Goal: Information Seeking & Learning: Check status

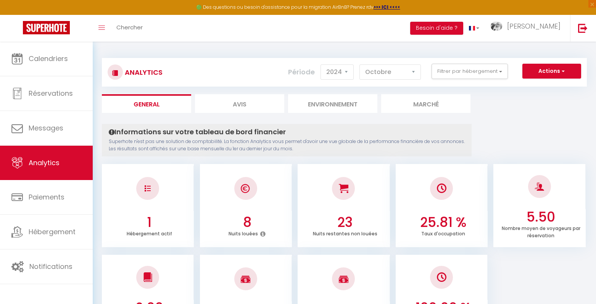
select select "2024"
select select "10"
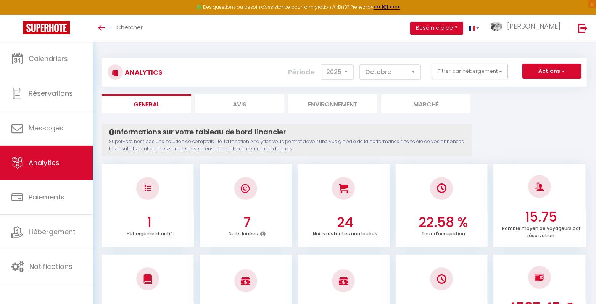
select select "2025"
select select "10"
click at [543, 74] on button "Actions" at bounding box center [551, 71] width 59 height 15
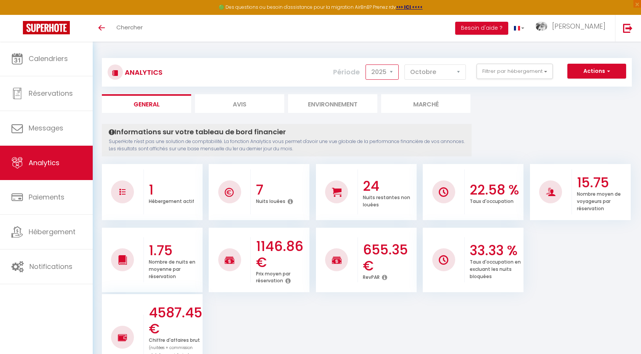
click at [384, 76] on select "2014 2015 2016 2017 2018 2019 2020 2021 2022 2023 2024 2025 2026 2027" at bounding box center [381, 71] width 33 height 15
select select "2024"
click at [366, 64] on select "2014 2015 2016 2017 2018 2019 2020 2021 2022 2023 2024 2025 2026 2027" at bounding box center [381, 71] width 33 height 15
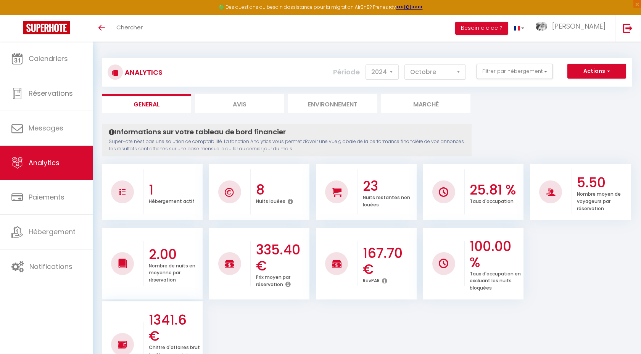
click at [350, 304] on ul "2.00 Nombre de nuits en moyenne par réservation 335.40 € Prix moyen par réserva…" at bounding box center [367, 307] width 530 height 162
click at [429, 76] on select "[PERSON_NAME] Mars Avril Mai Juin Juillet Août Septembre Octobre Novembre Décem…" at bounding box center [434, 71] width 61 height 15
click at [405, 64] on select "[PERSON_NAME] Mars Avril Mai Juin Juillet Août Septembre Octobre Novembre Décem…" at bounding box center [434, 71] width 61 height 15
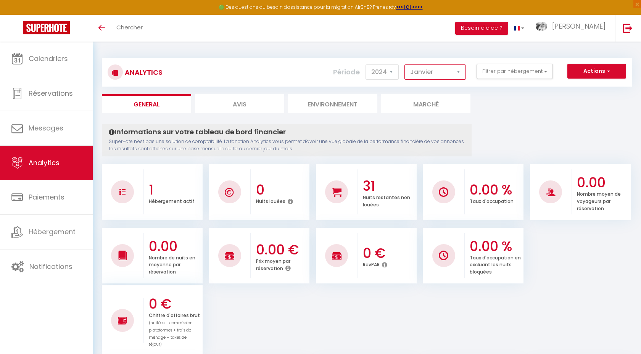
click at [420, 76] on select "[PERSON_NAME] Mars Avril Mai Juin Juillet Août Septembre Octobre Novembre Décem…" at bounding box center [434, 71] width 61 height 15
click at [405, 64] on select "[PERSON_NAME] Mars Avril Mai Juin Juillet Août Septembre Octobre Novembre Décem…" at bounding box center [434, 71] width 61 height 15
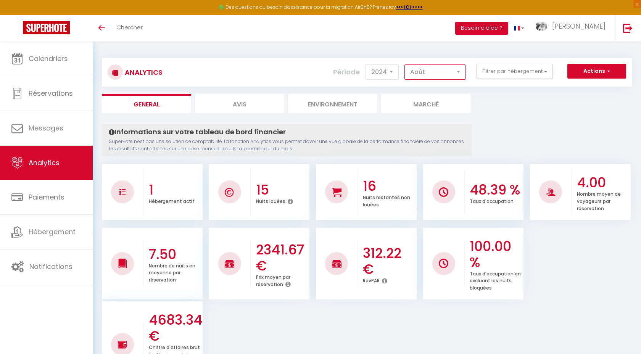
click at [425, 76] on select "[PERSON_NAME] Mars Avril Mai Juin Juillet Août Septembre Octobre Novembre Décem…" at bounding box center [434, 71] width 61 height 15
select select "5"
click at [405, 64] on select "[PERSON_NAME] Mars Avril Mai Juin Juillet Août Septembre Octobre Novembre Décem…" at bounding box center [434, 71] width 61 height 15
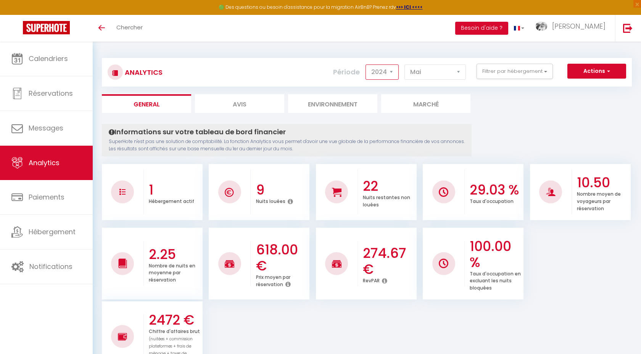
click at [382, 74] on select "2014 2015 2016 2017 2018 2019 2020 2021 2022 2023 2024 2025 2026 2027" at bounding box center [381, 71] width 33 height 15
click at [366, 64] on select "2014 2015 2016 2017 2018 2019 2020 2021 2022 2023 2024 2025 2026 2027" at bounding box center [381, 71] width 33 height 15
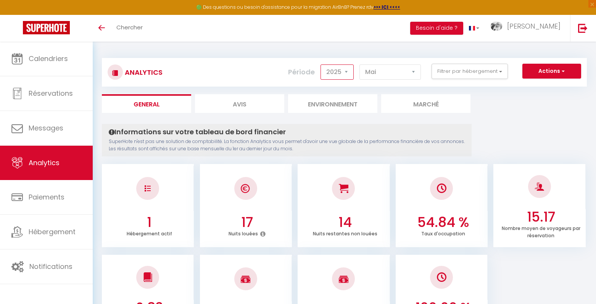
click at [330, 69] on select "2014 2015 2016 2017 2018 2019 2020 2021 2022 2023 2024 2025 2026 2027" at bounding box center [336, 71] width 33 height 15
click at [321, 64] on select "2014 2015 2016 2017 2018 2019 2020 2021 2022 2023 2024 2025 2026 2027" at bounding box center [336, 71] width 33 height 15
click at [340, 71] on select "2014 2015 2016 2017 2018 2019 2020 2021 2022 2023 2024 2025 2026 2027" at bounding box center [336, 71] width 33 height 15
click at [321, 64] on select "2014 2015 2016 2017 2018 2019 2020 2021 2022 2023 2024 2025 2026 2027" at bounding box center [336, 71] width 33 height 15
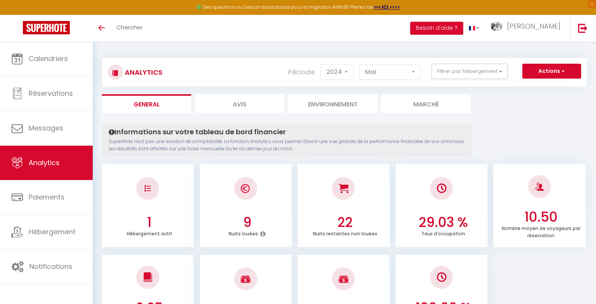
click at [341, 72] on select "2014 2015 2016 2017 2018 2019 2020 2021 2022 2023 2024 2025 2026 2027" at bounding box center [336, 71] width 33 height 15
click at [321, 64] on select "2014 2015 2016 2017 2018 2019 2020 2021 2022 2023 2024 2025 2026 2027" at bounding box center [336, 71] width 33 height 15
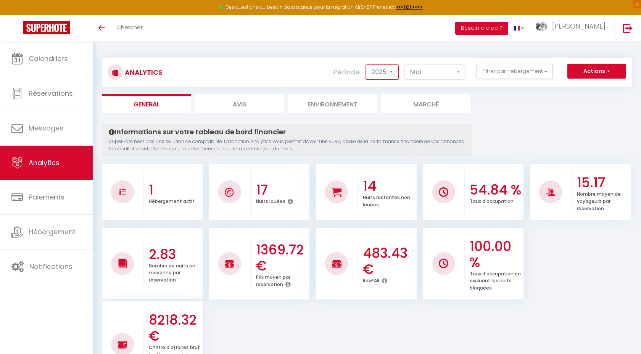
click at [381, 77] on select "2014 2015 2016 2017 2018 2019 2020 2021 2022 2023 2024 2025 2026 2027" at bounding box center [381, 71] width 33 height 15
select select "2024"
click at [366, 64] on select "2014 2015 2016 2017 2018 2019 2020 2021 2022 2023 2024 2025 2026 2027" at bounding box center [381, 71] width 33 height 15
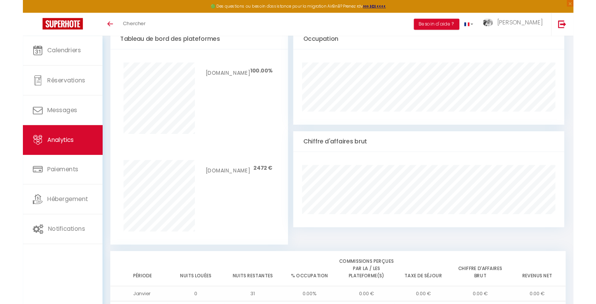
scroll to position [426, 0]
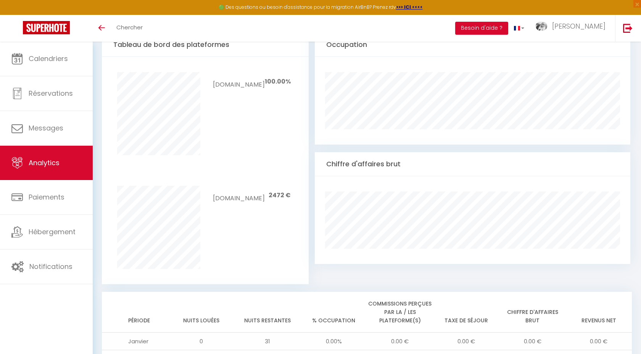
click at [309, 190] on div "[DOMAIN_NAME] 2472 €" at bounding box center [205, 227] width 217 height 114
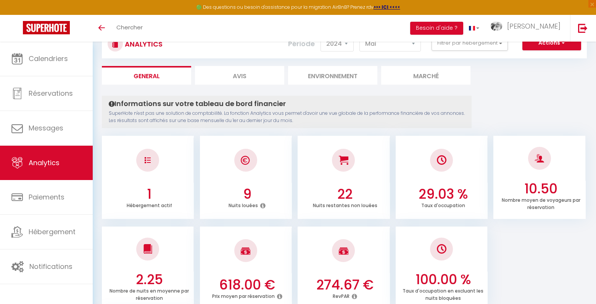
scroll to position [0, 0]
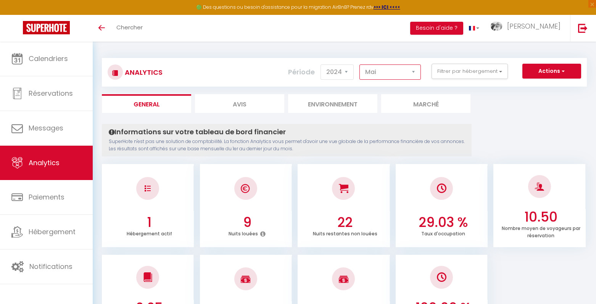
click at [377, 72] on select "[PERSON_NAME] Mars Avril Mai Juin Juillet Août Septembre Octobre Novembre Décem…" at bounding box center [389, 71] width 61 height 15
select select "7"
click at [360, 64] on select "[PERSON_NAME] Mars Avril Mai Juin Juillet Août Septembre Octobre Novembre Décem…" at bounding box center [389, 71] width 61 height 15
click at [334, 84] on div "Analytics Actions Génération SuperConciergerie Génération SuperAnalyzer Générat…" at bounding box center [344, 72] width 485 height 29
click at [334, 76] on select "2014 2015 2016 2017 2018 2019 2020 2021 2022 2023 2024 2025 2026 2027" at bounding box center [336, 71] width 33 height 15
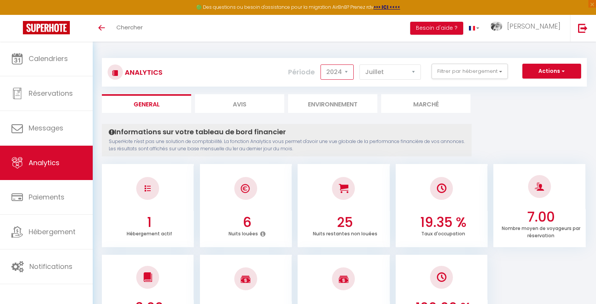
select select "2025"
click at [321, 64] on select "2014 2015 2016 2017 2018 2019 2020 2021 2022 2023 2024 2025 2026 2027" at bounding box center [336, 71] width 33 height 15
click at [294, 244] on ul "1 Hébergement actif 25 Nuits louées 6 Nuits restantes non louées 80.65 % Taux d…" at bounding box center [344, 204] width 485 height 85
